Goal: Information Seeking & Learning: Learn about a topic

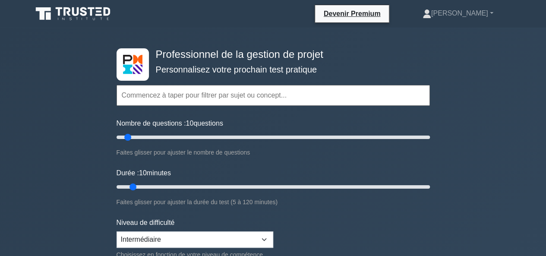
click at [233, 97] on input "text" at bounding box center [272, 95] width 313 height 21
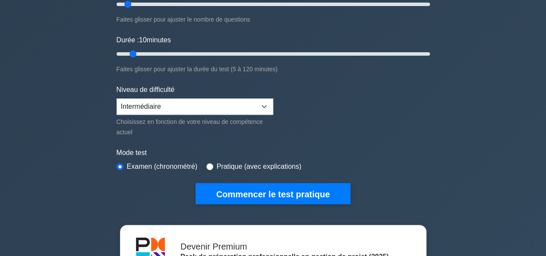
scroll to position [141, 0]
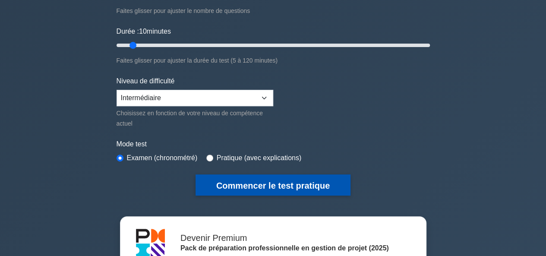
click at [251, 185] on font "Commencer le test pratique" at bounding box center [272, 185] width 113 height 9
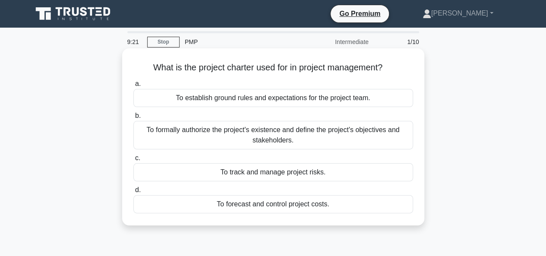
click at [361, 101] on div "To establish ground rules and expectations for the project team." at bounding box center [272, 98] width 279 height 18
click at [133, 87] on input "a. To establish ground rules and expectations for the project team." at bounding box center [133, 84] width 0 height 6
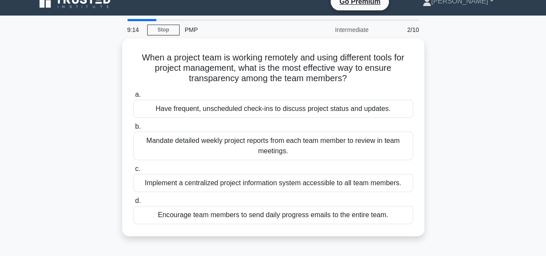
scroll to position [13, 0]
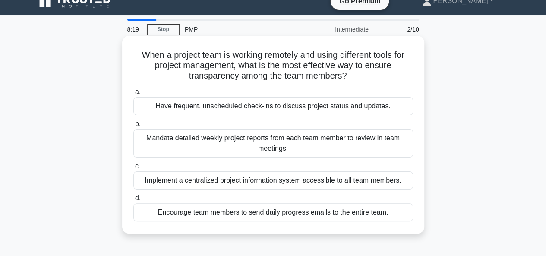
click at [279, 185] on div "Implement a centralized project information system accessible to all team membe…" at bounding box center [272, 180] width 279 height 18
click at [133, 169] on input "c. Implement a centralized project information system accessible to all team me…" at bounding box center [133, 166] width 0 height 6
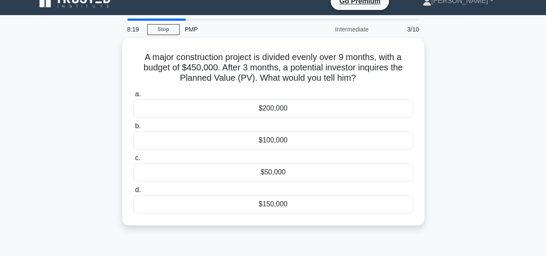
scroll to position [0, 0]
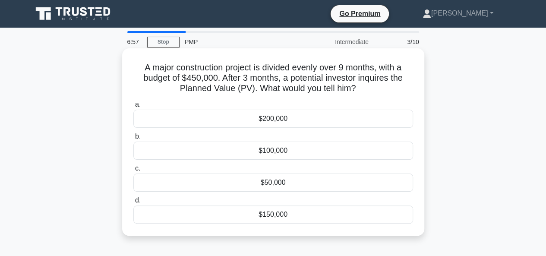
click at [279, 214] on div "$150,000" at bounding box center [272, 214] width 279 height 18
click at [133, 203] on input "d. $150,000" at bounding box center [133, 201] width 0 height 6
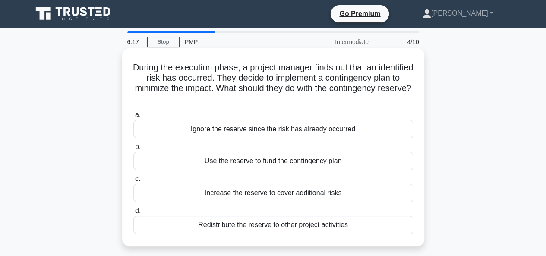
click at [306, 224] on div "Redistribute the reserve to other project activities" at bounding box center [272, 225] width 279 height 18
click at [133, 213] on input "d. Redistribute the reserve to other project activities" at bounding box center [133, 211] width 0 height 6
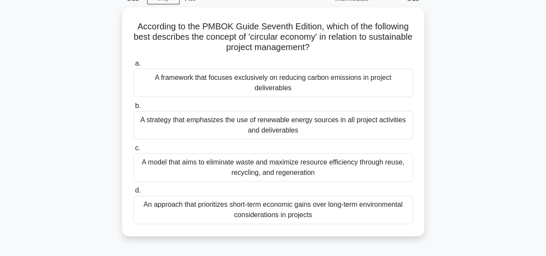
scroll to position [44, 0]
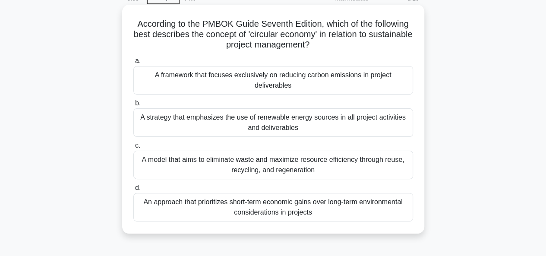
click at [314, 174] on div "A model that aims to eliminate waste and maximize resource efficiency through r…" at bounding box center [272, 165] width 279 height 28
click at [133, 148] on input "c. A model that aims to eliminate waste and maximize resource efficiency throug…" at bounding box center [133, 146] width 0 height 6
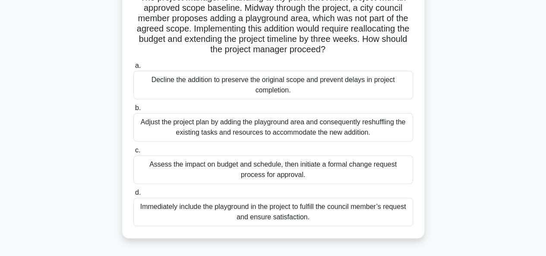
scroll to position [75, 0]
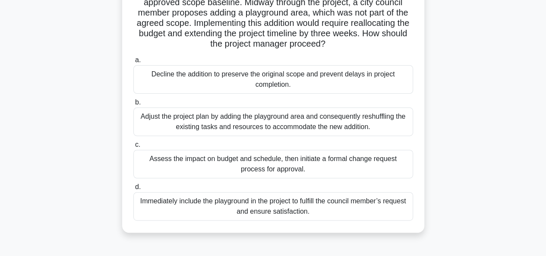
click at [329, 162] on div "Assess the impact on budget and schedule, then initiate a formal change request…" at bounding box center [272, 164] width 279 height 28
click at [133, 147] on input "c. Assess the impact on budget and schedule, then initiate a formal change requ…" at bounding box center [133, 145] width 0 height 6
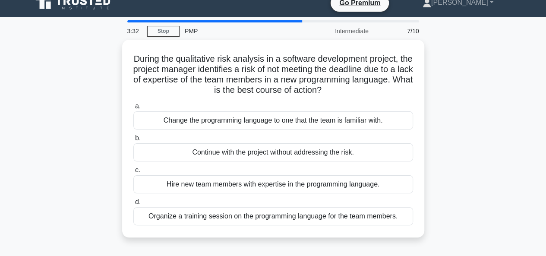
scroll to position [0, 0]
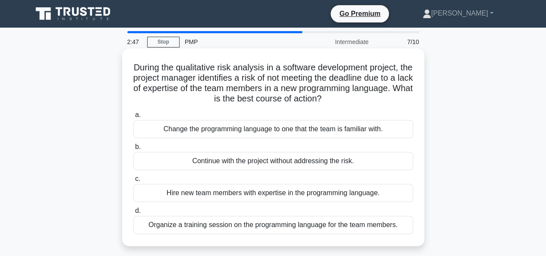
click at [323, 227] on div "Organize a training session on the programming language for the team members." at bounding box center [272, 225] width 279 height 18
click at [133, 213] on input "d. Organize a training session on the programming language for the team members." at bounding box center [133, 211] width 0 height 6
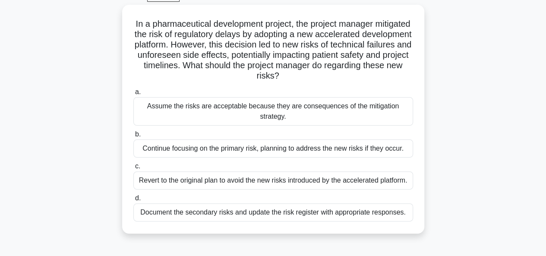
scroll to position [51, 0]
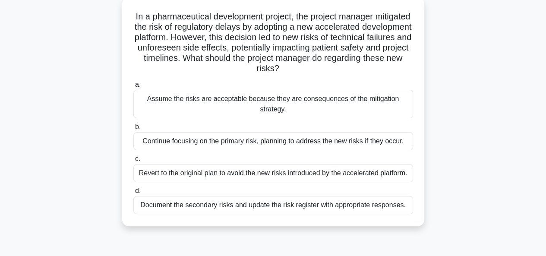
click at [362, 146] on div "Continue focusing on the primary risk, planning to address the new risks if the…" at bounding box center [272, 141] width 279 height 18
click at [133, 130] on input "b. Continue focusing on the primary risk, planning to address the new risks if …" at bounding box center [133, 127] width 0 height 6
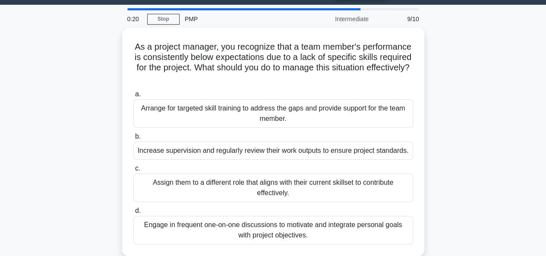
scroll to position [26, 0]
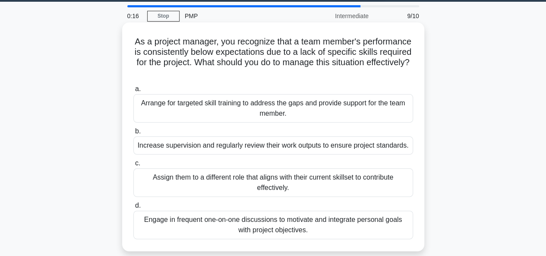
click at [352, 181] on div "Assign them to a different role that aligns with their current skillset to cont…" at bounding box center [272, 182] width 279 height 28
click at [133, 166] on input "c. Assign them to a different role that aligns with their current skillset to c…" at bounding box center [133, 163] width 0 height 6
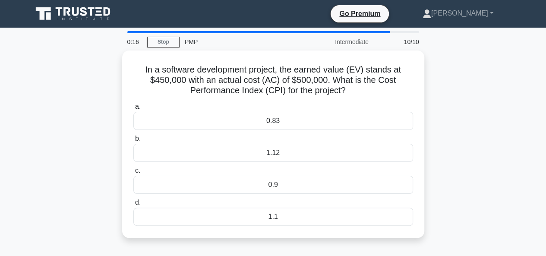
scroll to position [0, 0]
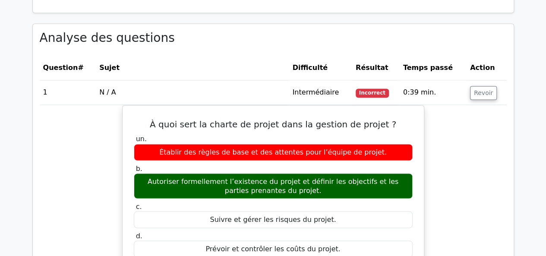
scroll to position [675, 0]
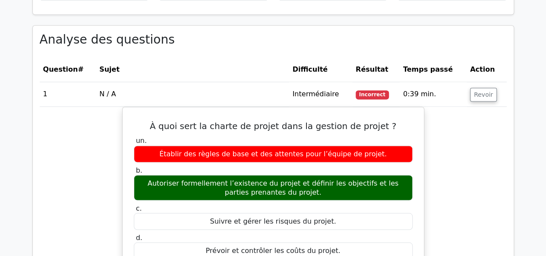
click at [544, 98] on main "Devenir Premium Pack de préparation professionnelle en gestion de projet (2025)…" at bounding box center [273, 138] width 546 height 1572
